Goal: Transaction & Acquisition: Purchase product/service

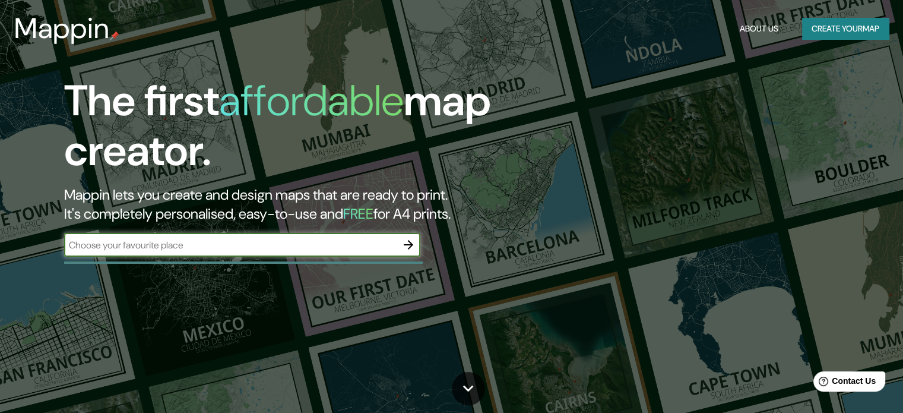
click at [385, 240] on input "text" at bounding box center [230, 245] width 333 height 14
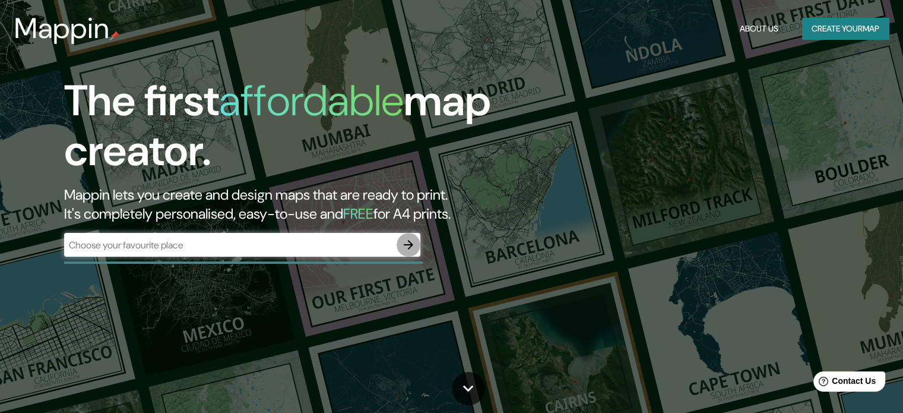
click at [415, 242] on icon "button" at bounding box center [408, 245] width 14 height 14
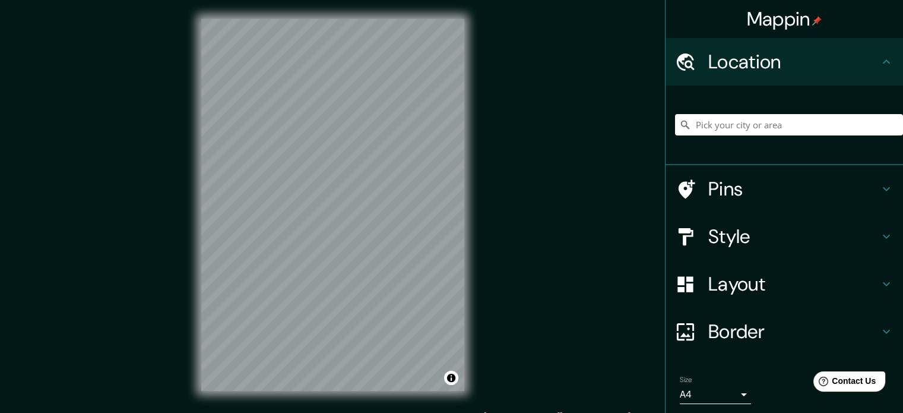
scroll to position [15, 0]
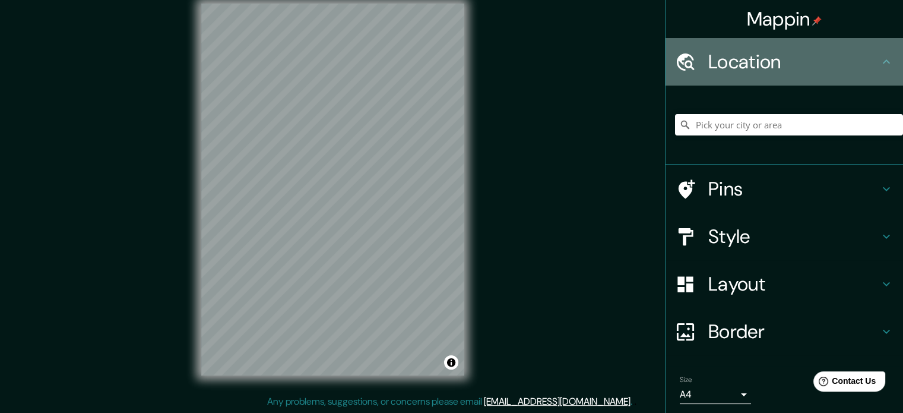
click at [761, 65] on h4 "Location" at bounding box center [793, 62] width 171 height 24
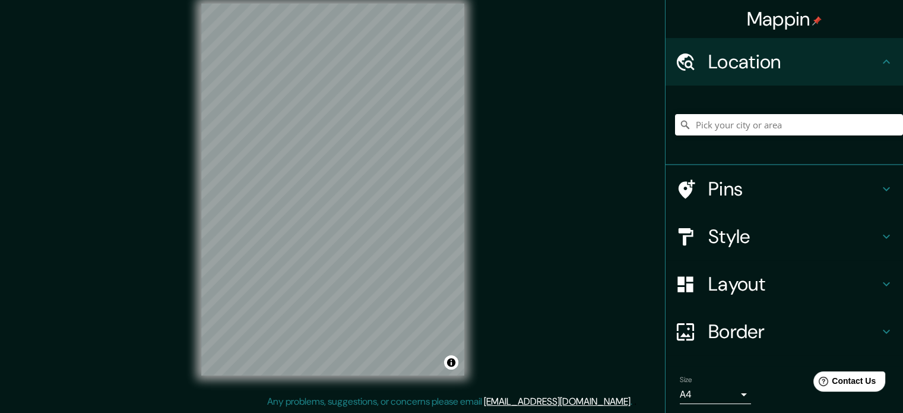
click at [734, 235] on h4 "Style" at bounding box center [793, 236] width 171 height 24
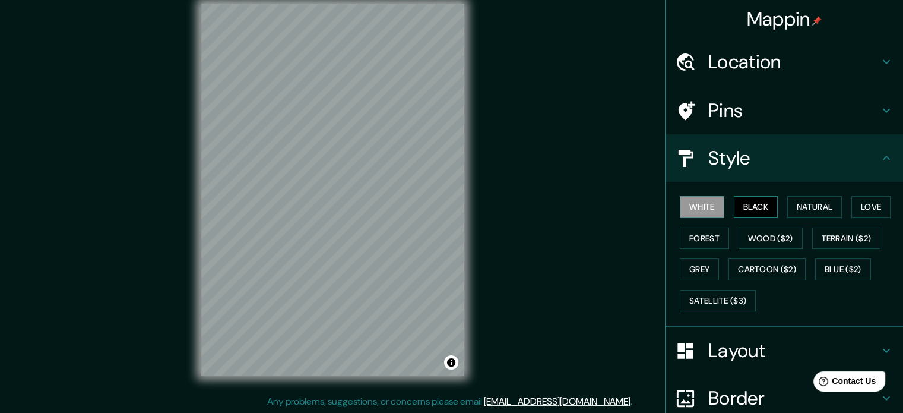
click at [737, 205] on button "Black" at bounding box center [756, 207] width 45 height 22
click at [704, 227] on button "Forest" at bounding box center [704, 238] width 49 height 22
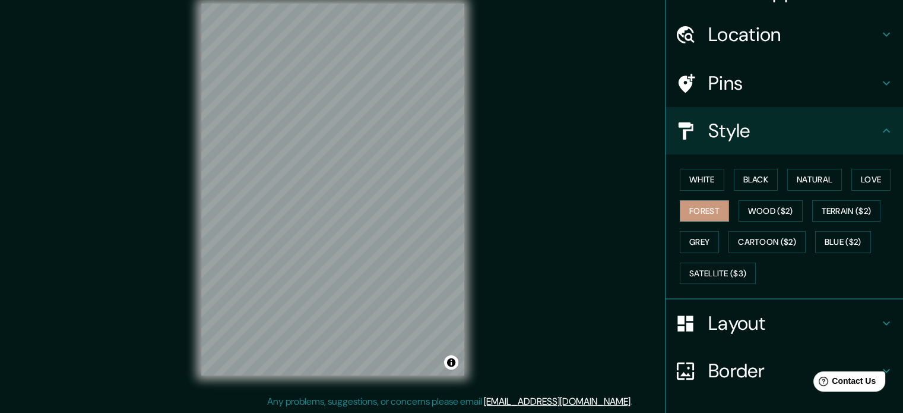
scroll to position [0, 0]
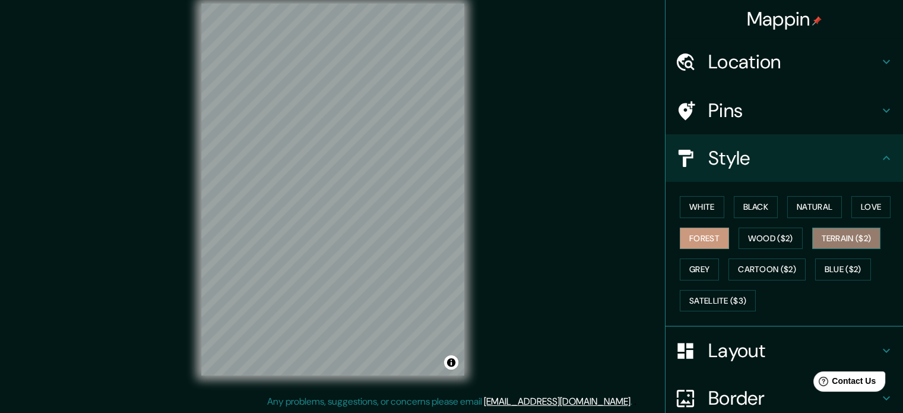
click at [847, 232] on button "Terrain ($2)" at bounding box center [846, 238] width 69 height 22
click at [843, 264] on button "Blue ($2)" at bounding box center [843, 269] width 56 height 22
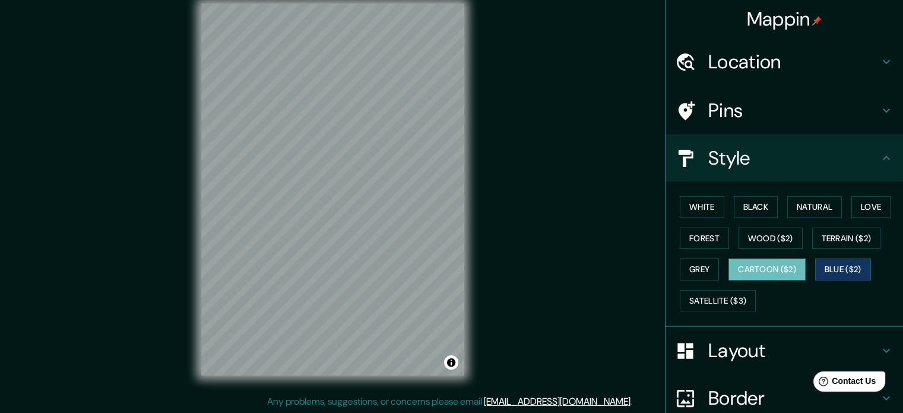
click at [779, 269] on button "Cartoon ($2)" at bounding box center [767, 269] width 77 height 22
click at [691, 259] on button "Grey" at bounding box center [699, 269] width 39 height 22
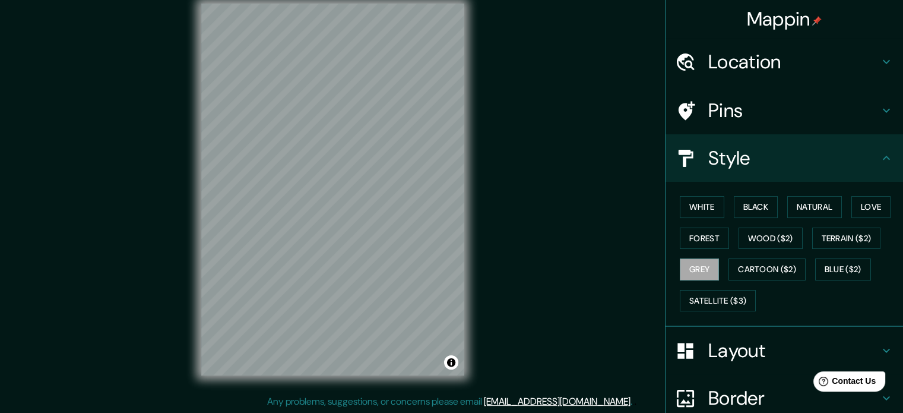
click at [754, 54] on h4 "Location" at bounding box center [793, 62] width 171 height 24
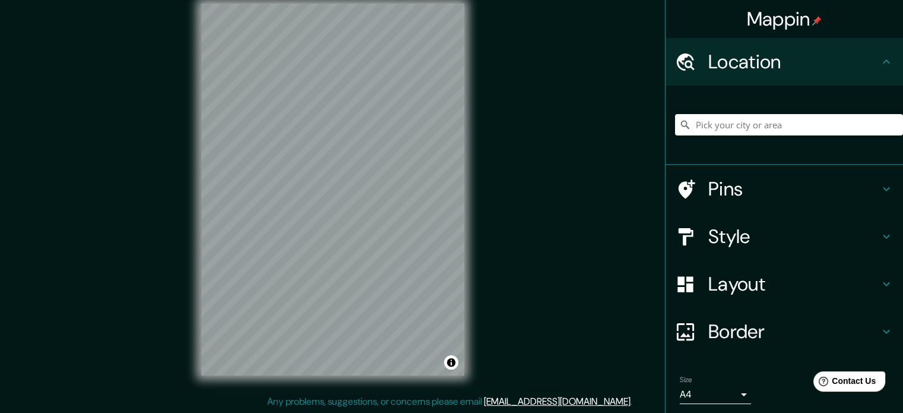
click at [724, 333] on h4 "Border" at bounding box center [793, 332] width 171 height 24
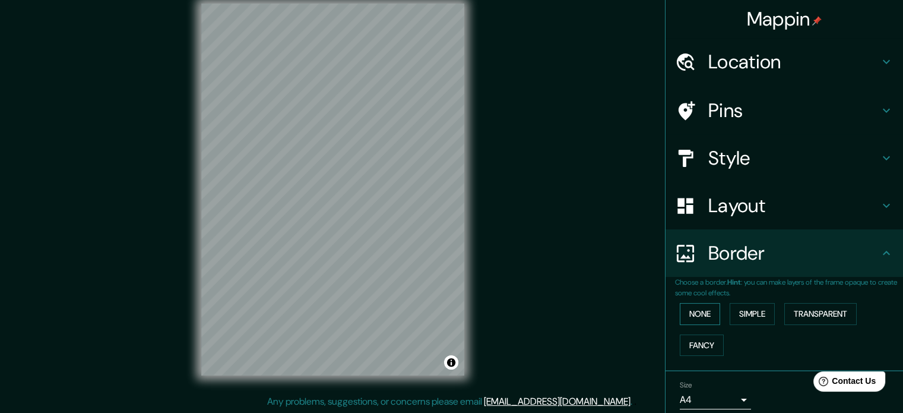
click at [691, 317] on button "None" at bounding box center [700, 314] width 40 height 22
click at [748, 311] on button "Simple" at bounding box center [752, 314] width 45 height 22
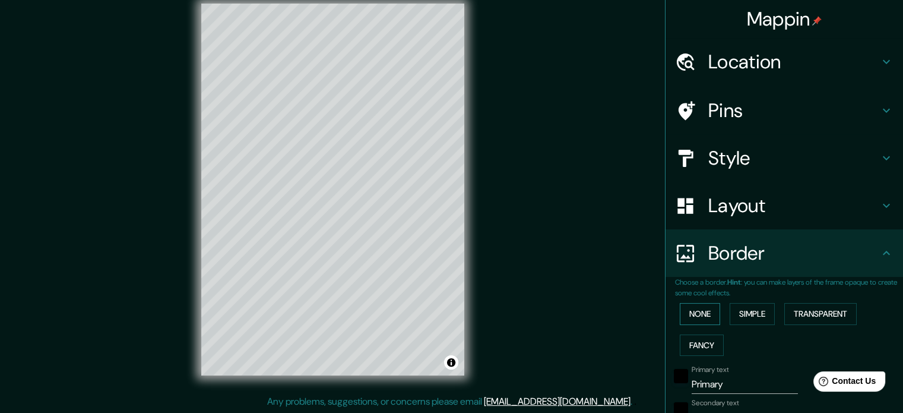
click at [697, 318] on button "None" at bounding box center [700, 314] width 40 height 22
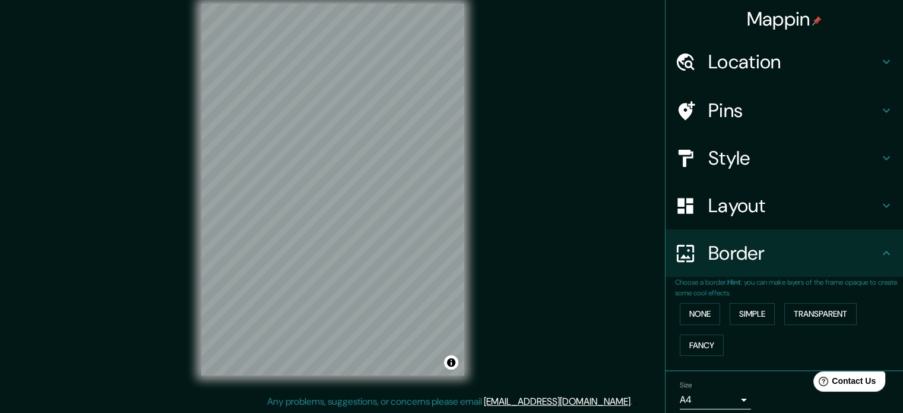
click at [730, 156] on h4 "Style" at bounding box center [793, 158] width 171 height 24
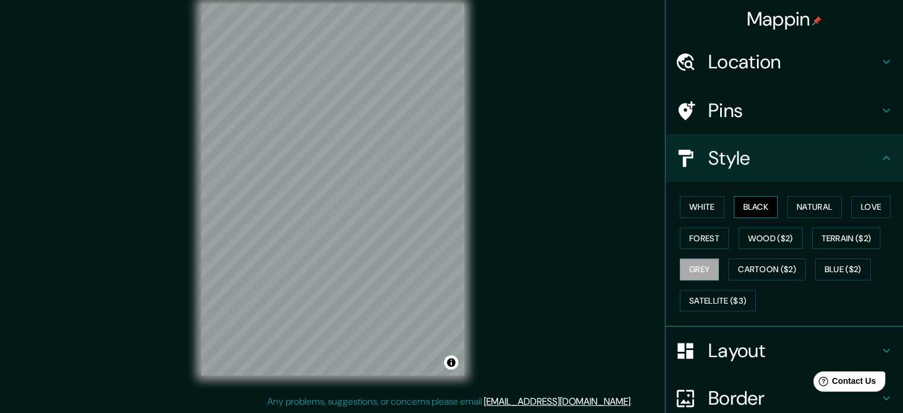
click at [744, 211] on button "Black" at bounding box center [756, 207] width 45 height 22
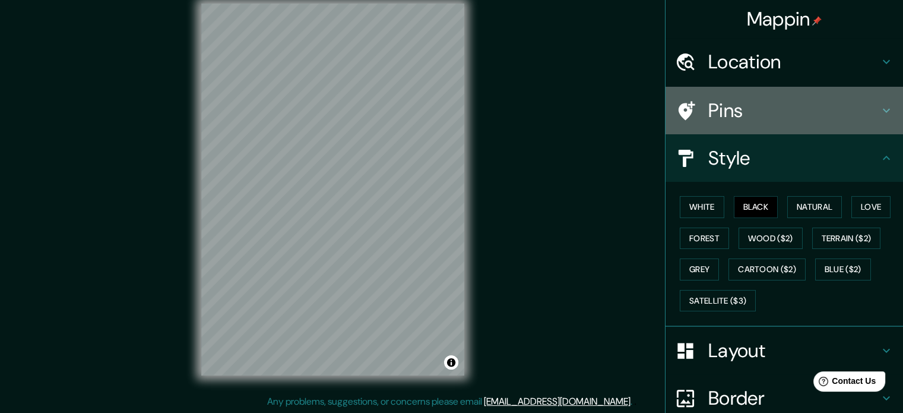
click at [748, 113] on h4 "Pins" at bounding box center [793, 111] width 171 height 24
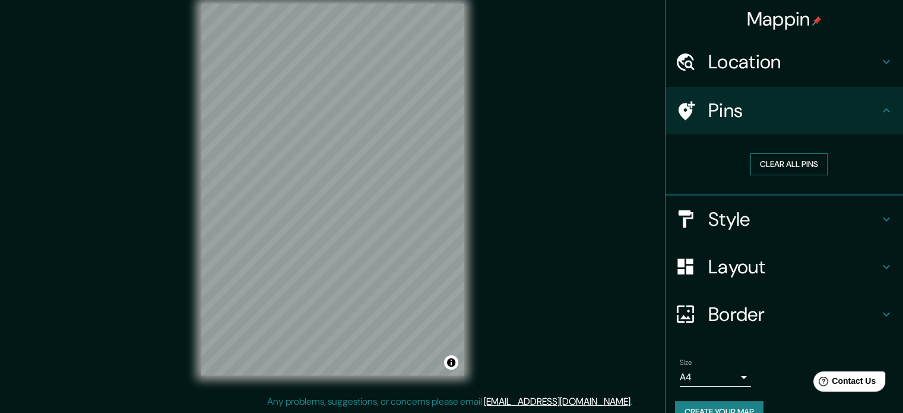
click at [790, 160] on button "Clear all pins" at bounding box center [789, 164] width 77 height 22
